Goal: Check status: Check status

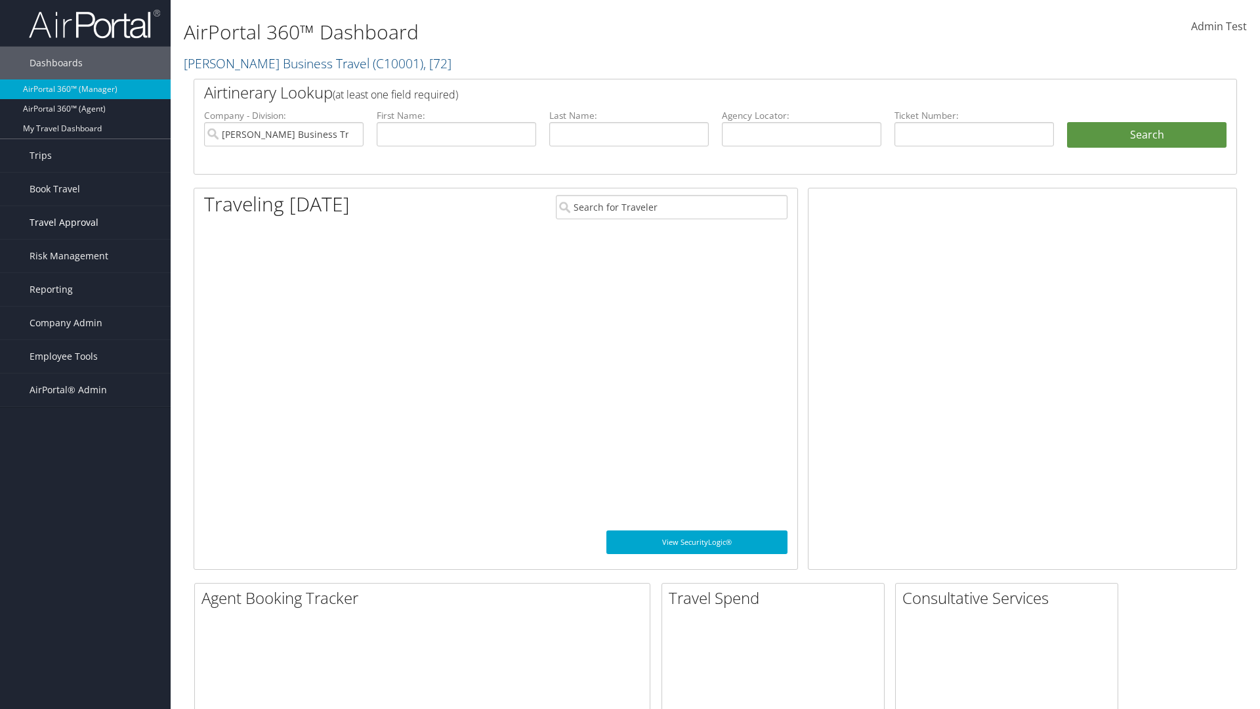
click at [85, 222] on span "Travel Approval" at bounding box center [64, 222] width 69 height 33
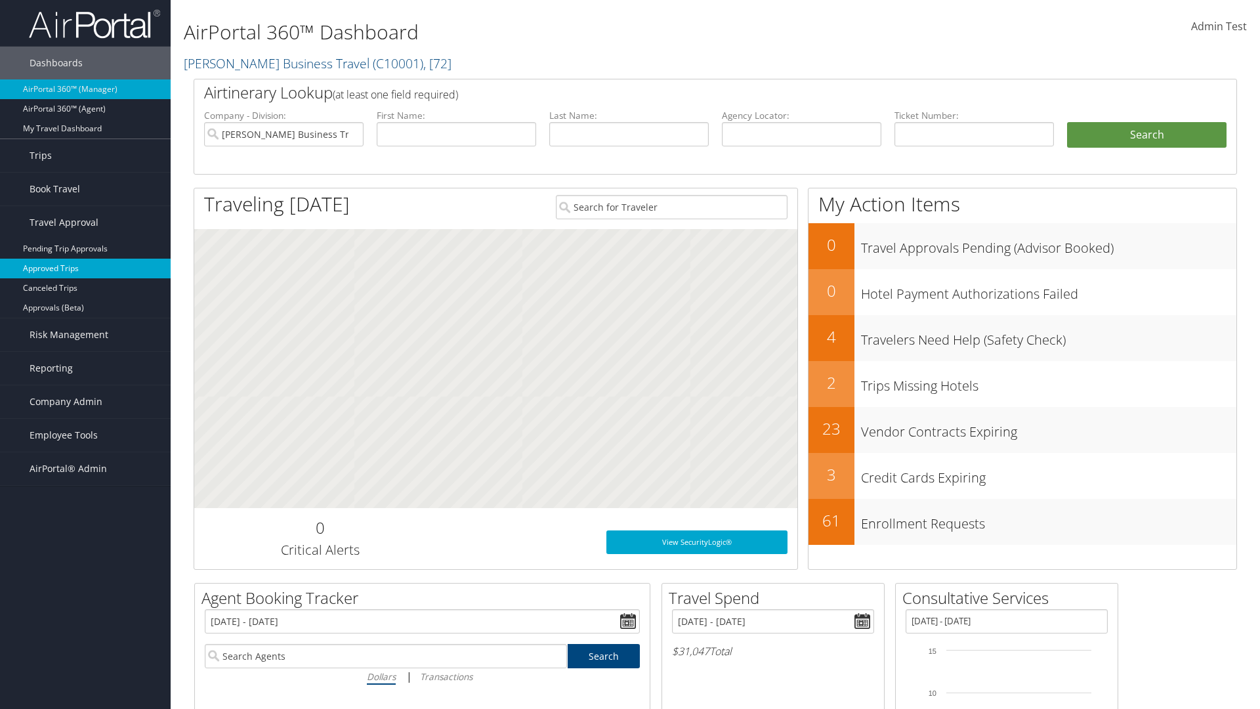
click at [85, 268] on link "Approved Trips" at bounding box center [85, 268] width 171 height 20
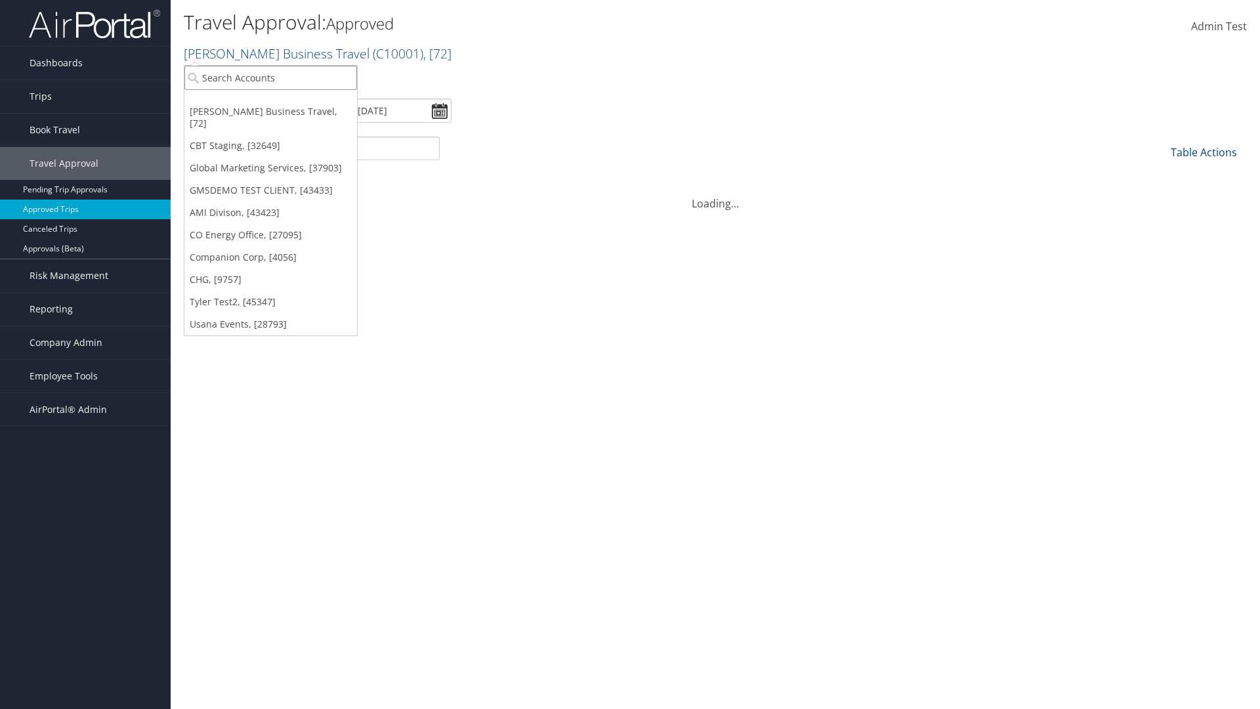
click at [270, 77] on input "search" at bounding box center [270, 78] width 173 height 24
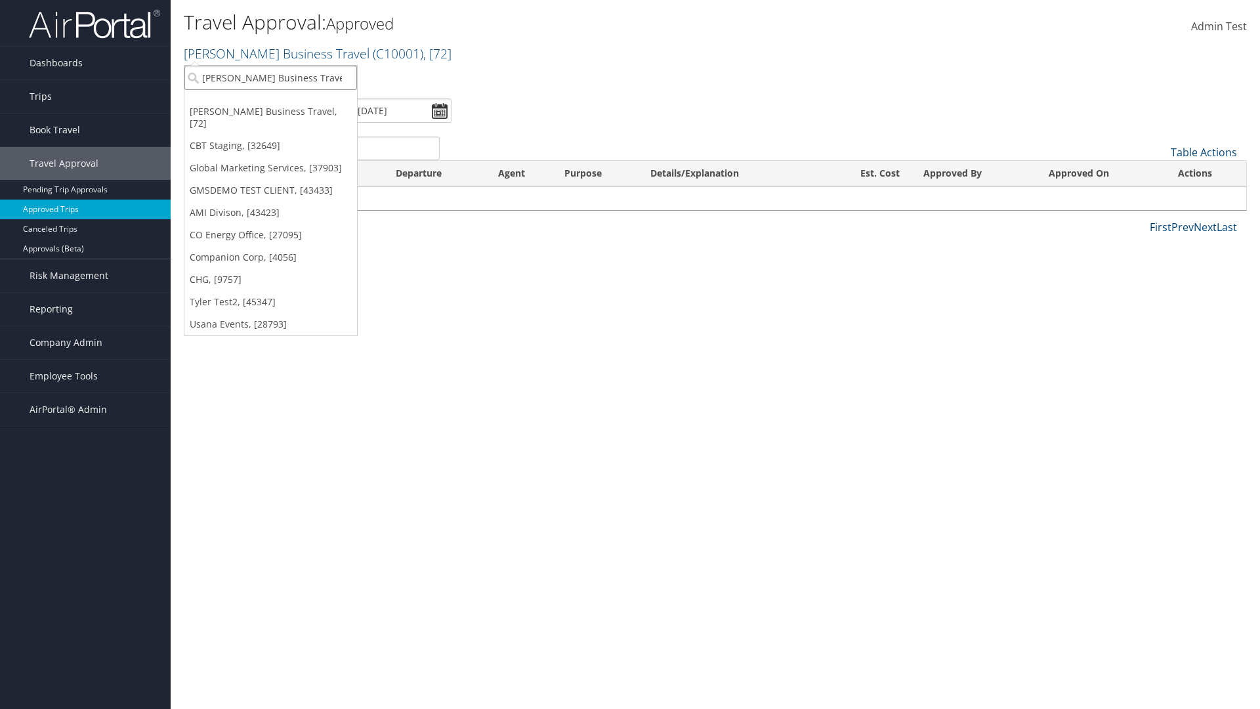
type input "[PERSON_NAME] Business Travel"
click at [289, 114] on div "Account" at bounding box center [289, 114] width 224 height 12
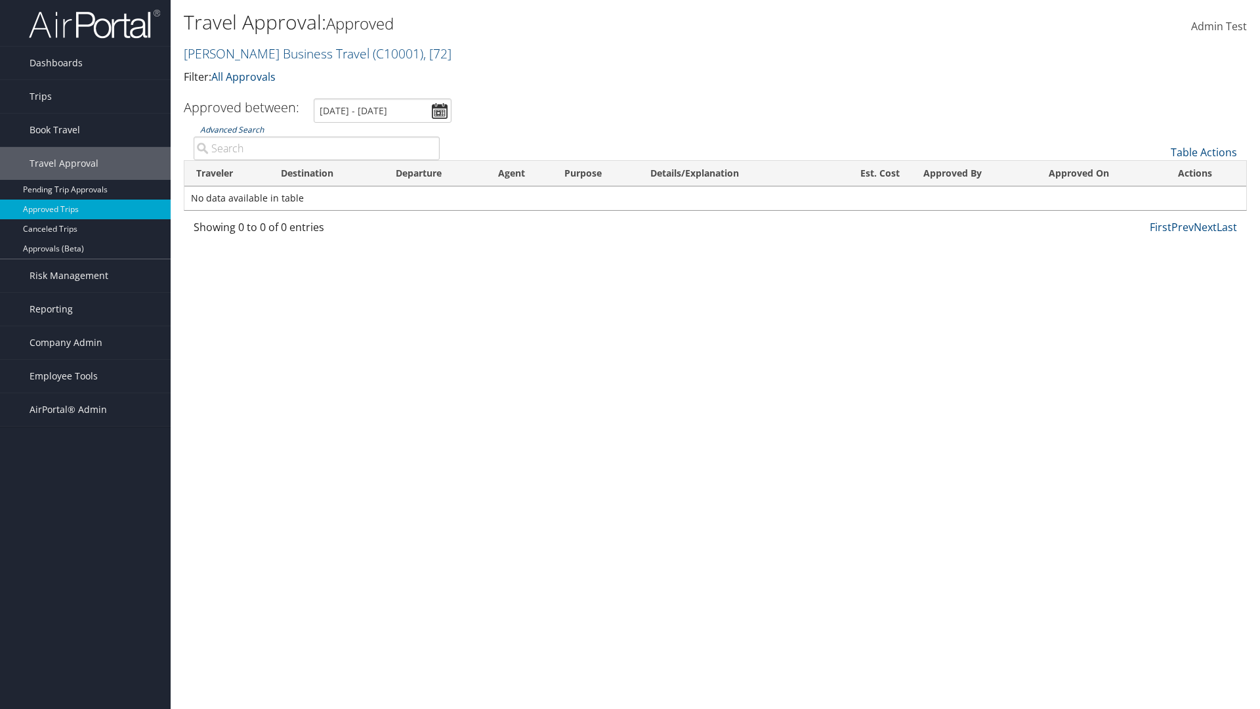
click at [232, 129] on link "Advanced Search" at bounding box center [232, 129] width 64 height 11
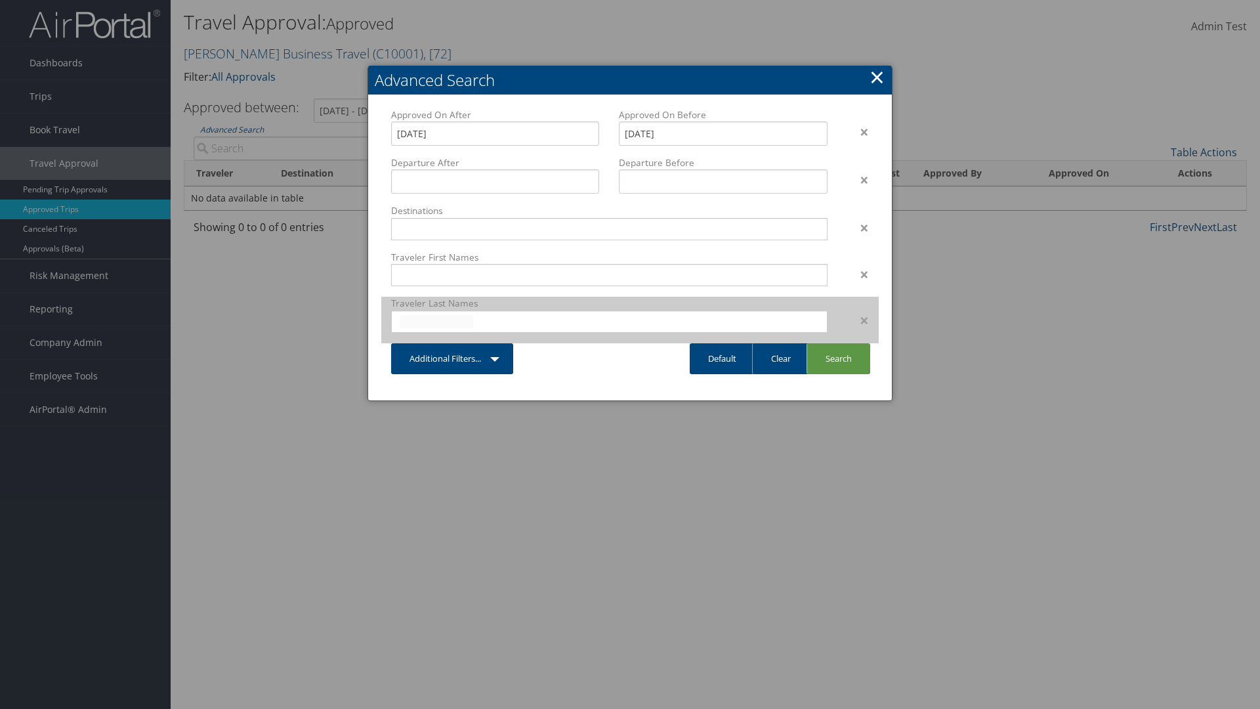
click at [436, 321] on input "text" at bounding box center [436, 321] width 73 height 13
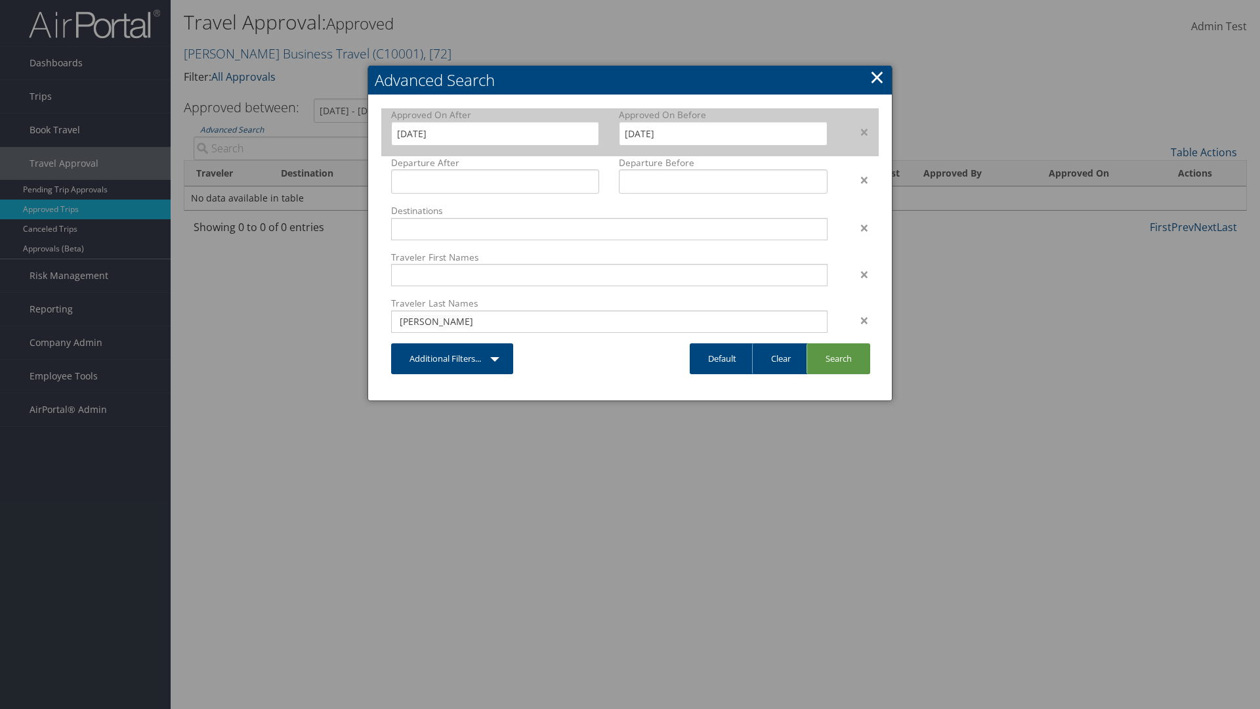
type input "[PERSON_NAME]"
click at [495, 133] on input "[DATE]" at bounding box center [495, 133] width 208 height 24
type input "[PERSON_NAME]"
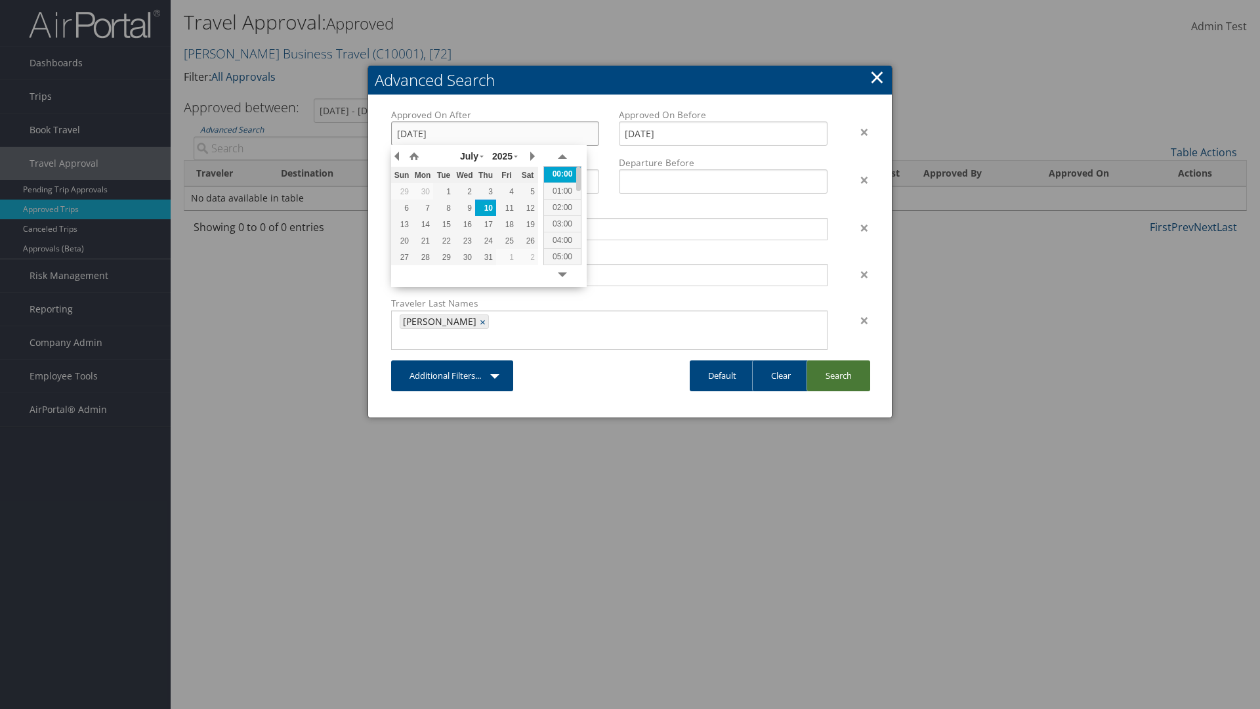
type input "[DATE]"
click at [838, 360] on link "Search" at bounding box center [838, 375] width 64 height 31
